Goal: Navigation & Orientation: Find specific page/section

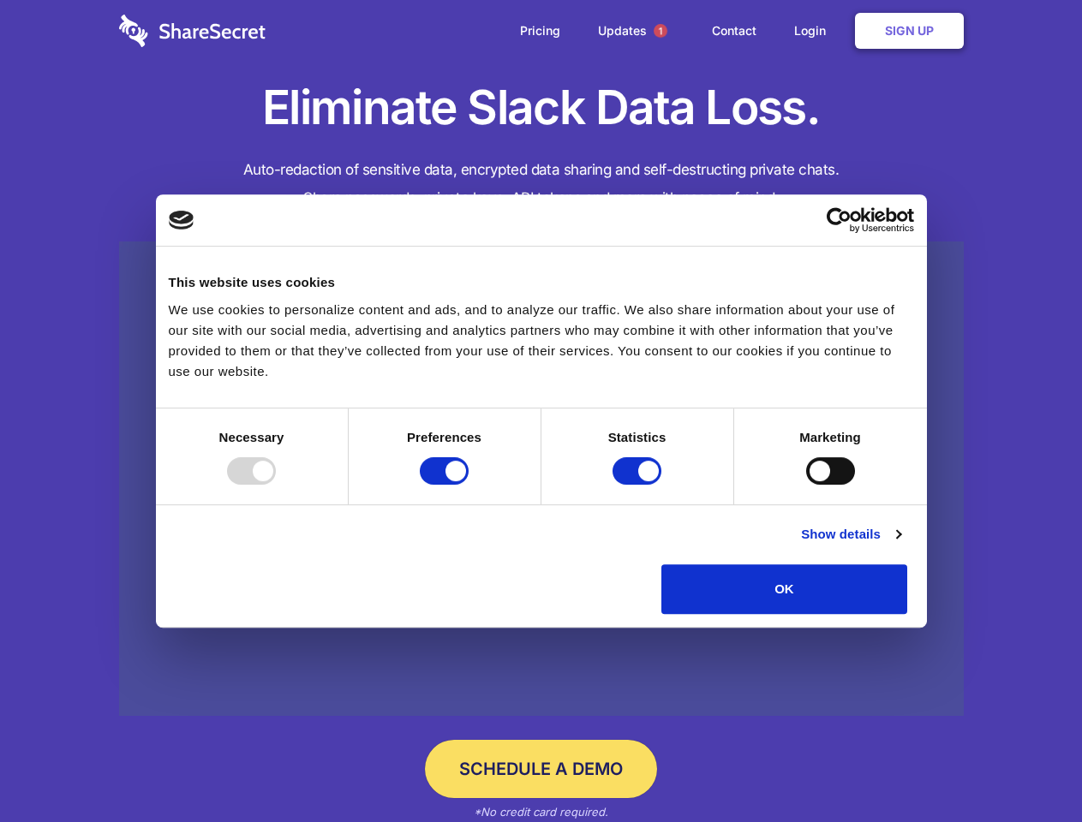
click at [276, 485] on div at bounding box center [251, 470] width 49 height 27
click at [468, 485] on input "Preferences" at bounding box center [444, 470] width 49 height 27
checkbox input "false"
click at [639, 485] on input "Statistics" at bounding box center [636, 470] width 49 height 27
checkbox input "false"
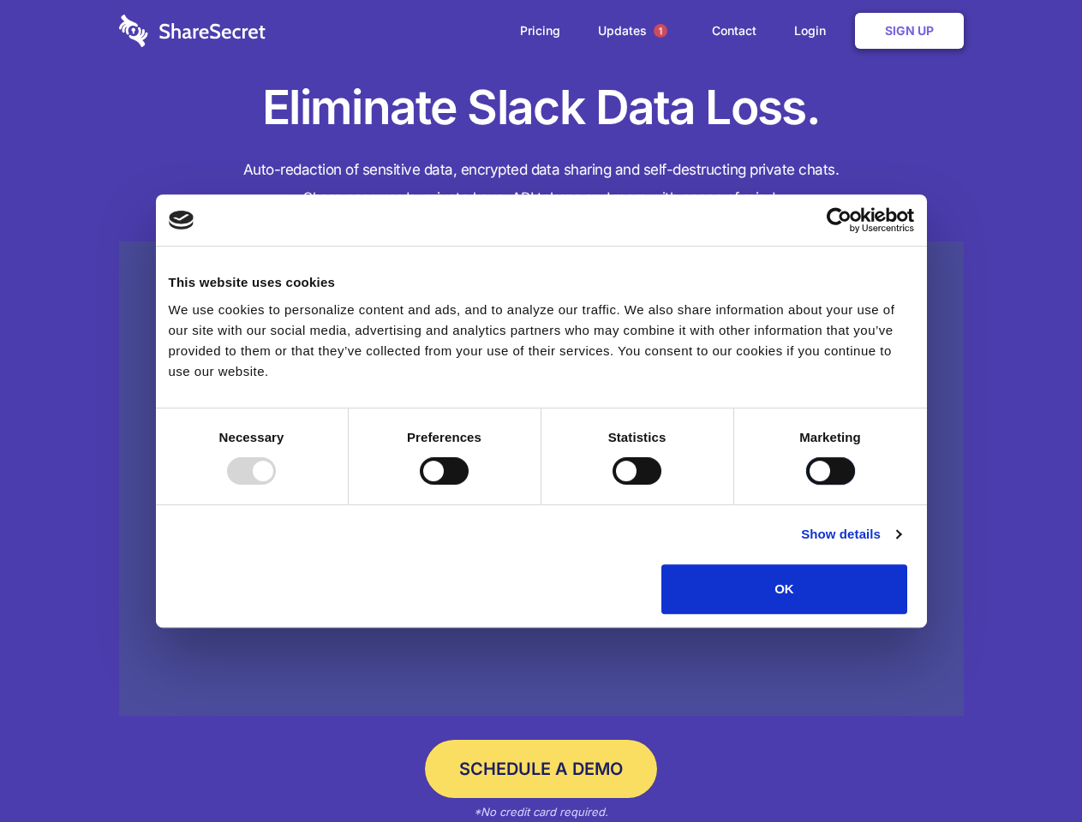
click at [806, 485] on input "Marketing" at bounding box center [830, 470] width 49 height 27
checkbox input "true"
click at [900, 545] on link "Show details" at bounding box center [850, 534] width 99 height 21
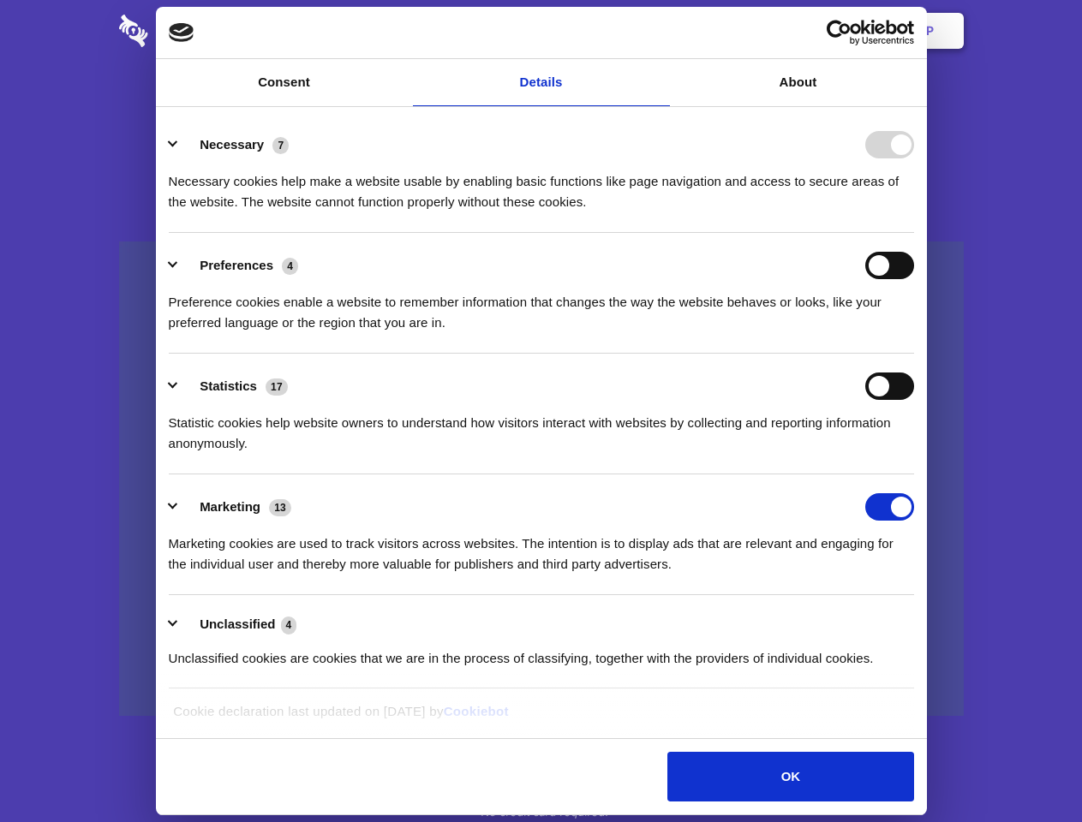
click at [914, 233] on li "Necessary 7 Necessary cookies help make a website usable by enabling basic func…" at bounding box center [541, 172] width 745 height 121
click at [659, 31] on span "1" at bounding box center [660, 31] width 14 height 14
